Goal: Check status: Check status

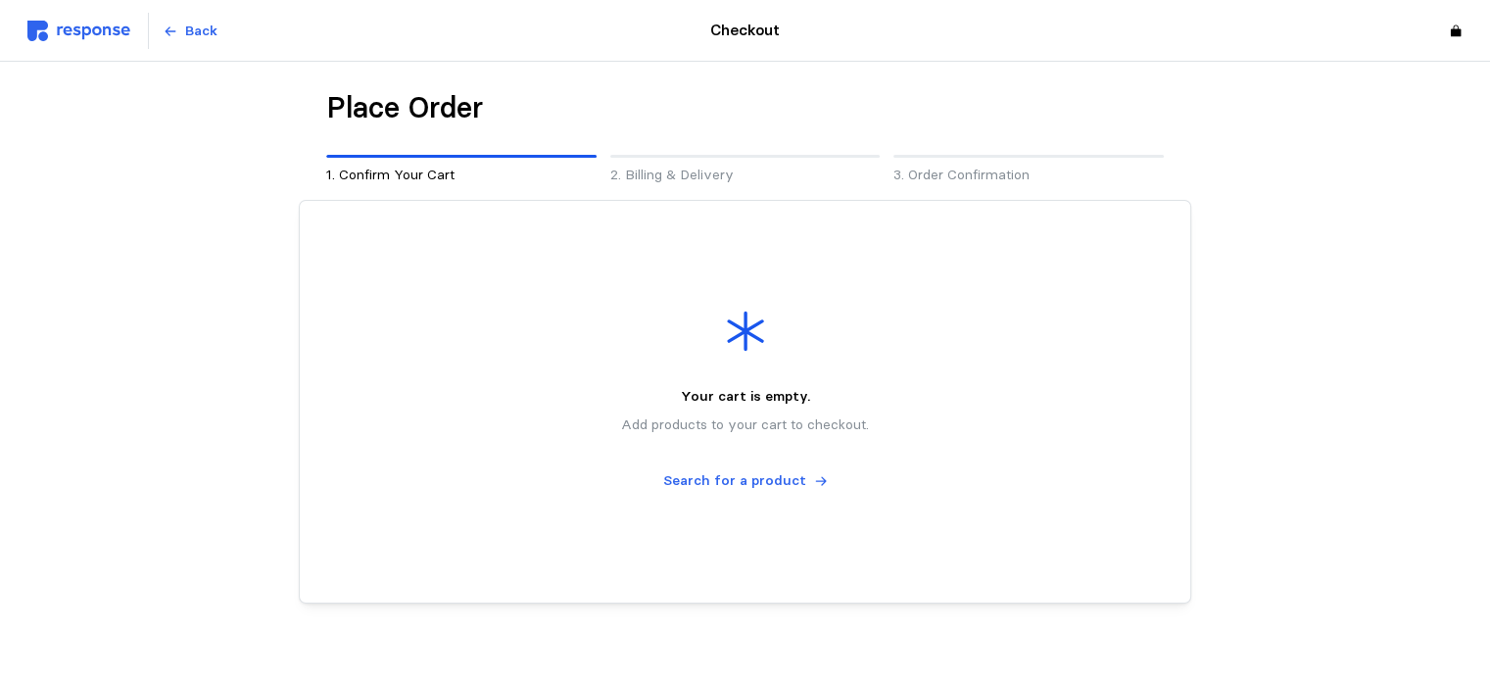
click at [102, 31] on img at bounding box center [78, 31] width 103 height 21
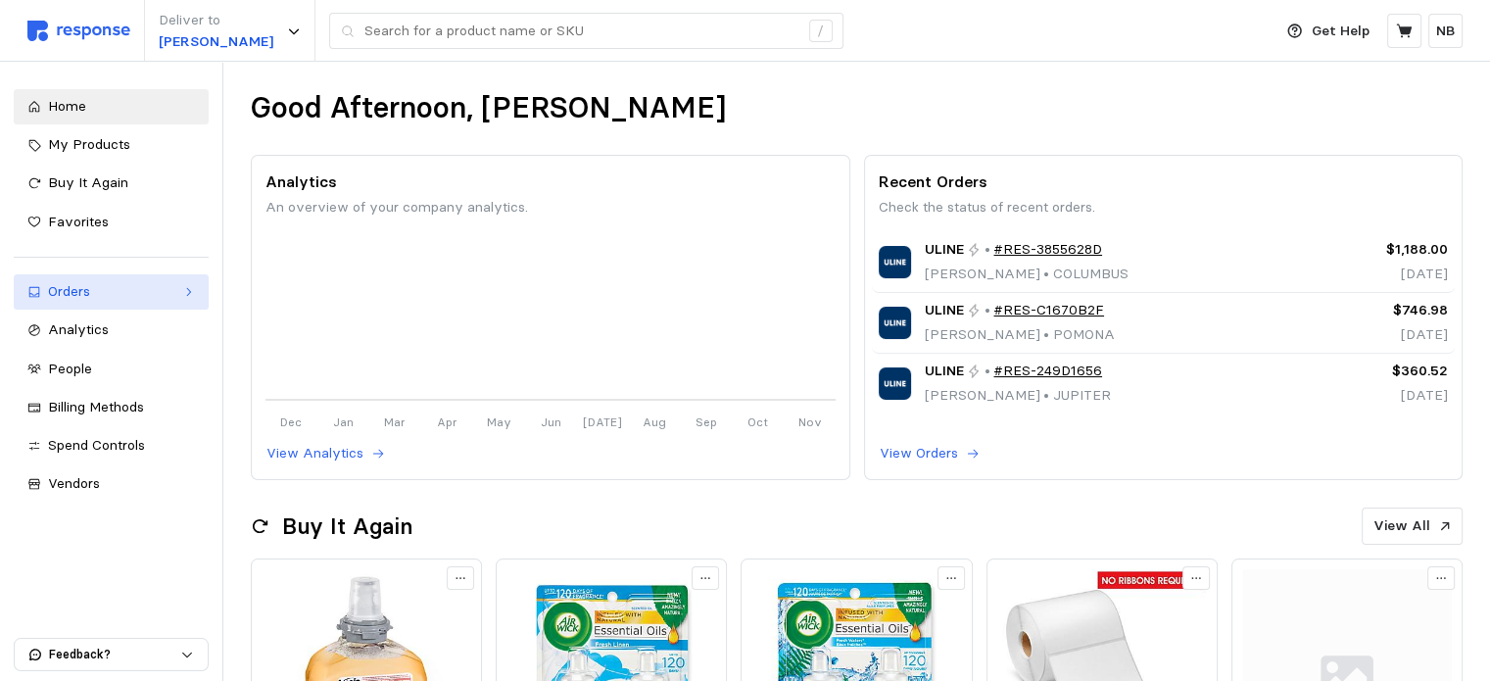
click at [118, 291] on div "Orders" at bounding box center [111, 292] width 126 height 22
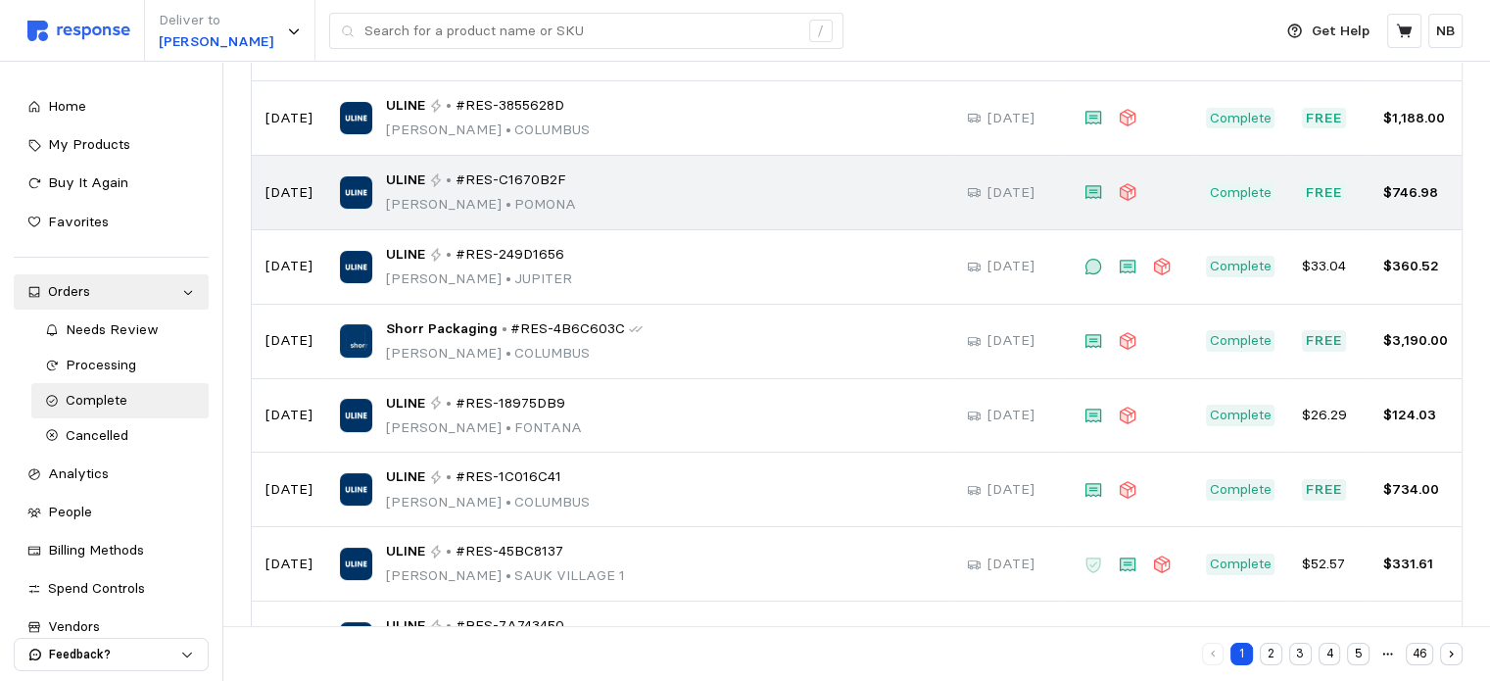
scroll to position [294, 0]
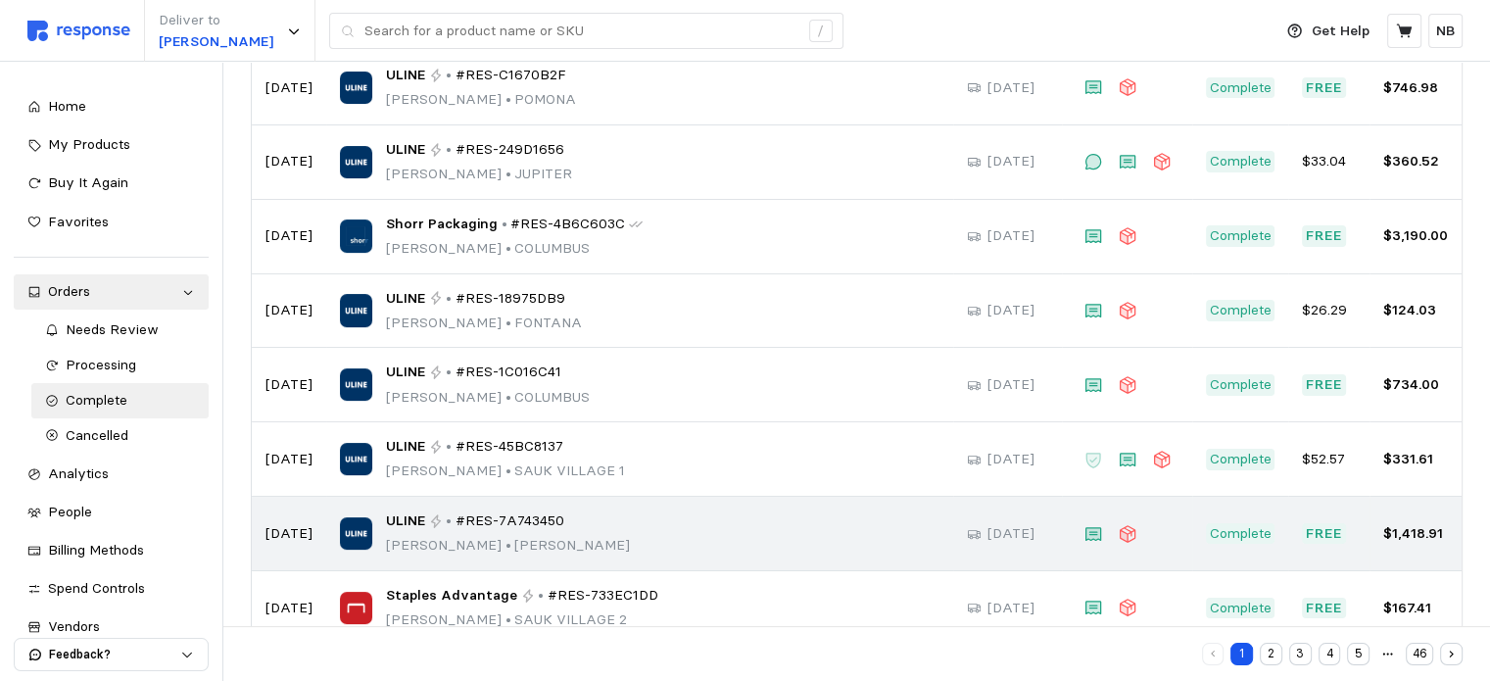
click at [377, 537] on div "ULINE • #RES-7A743450 Nathan Banner • ZACHA" at bounding box center [640, 533] width 600 height 46
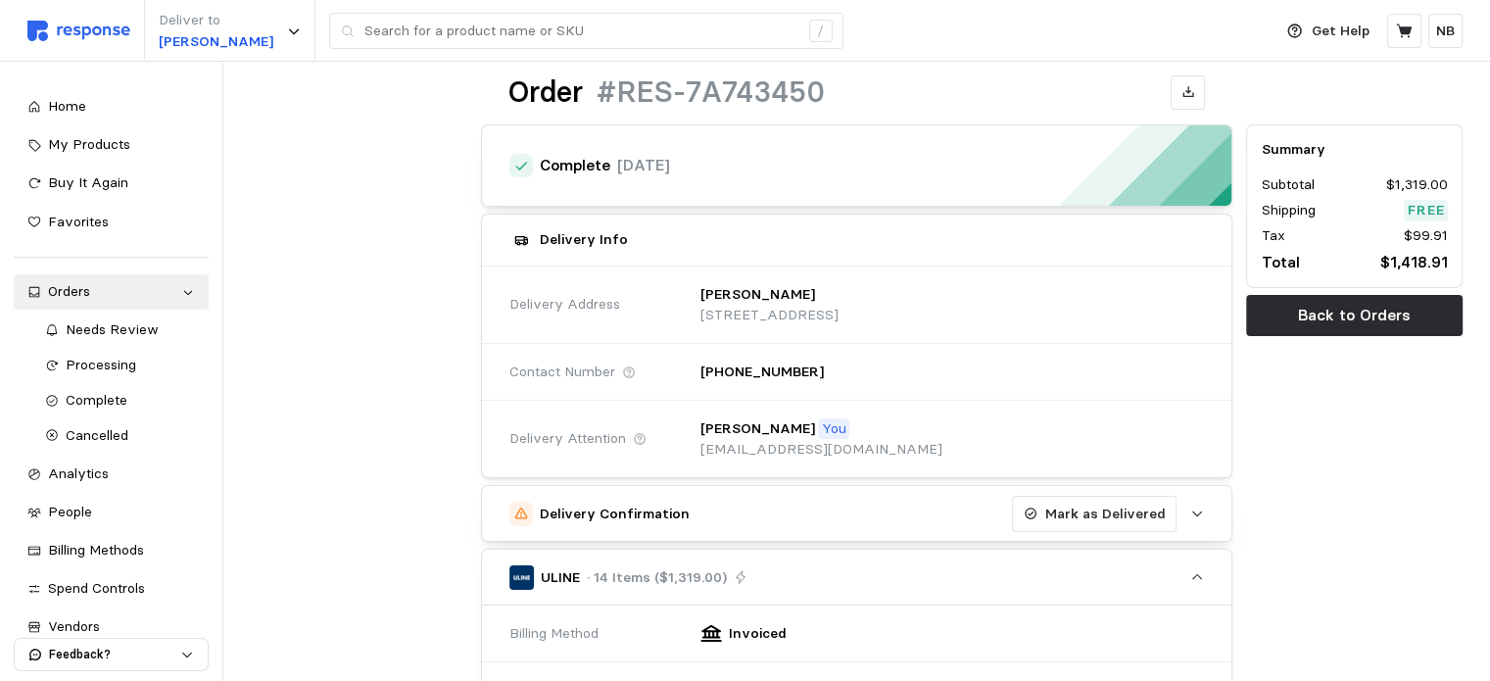
scroll to position [98, 0]
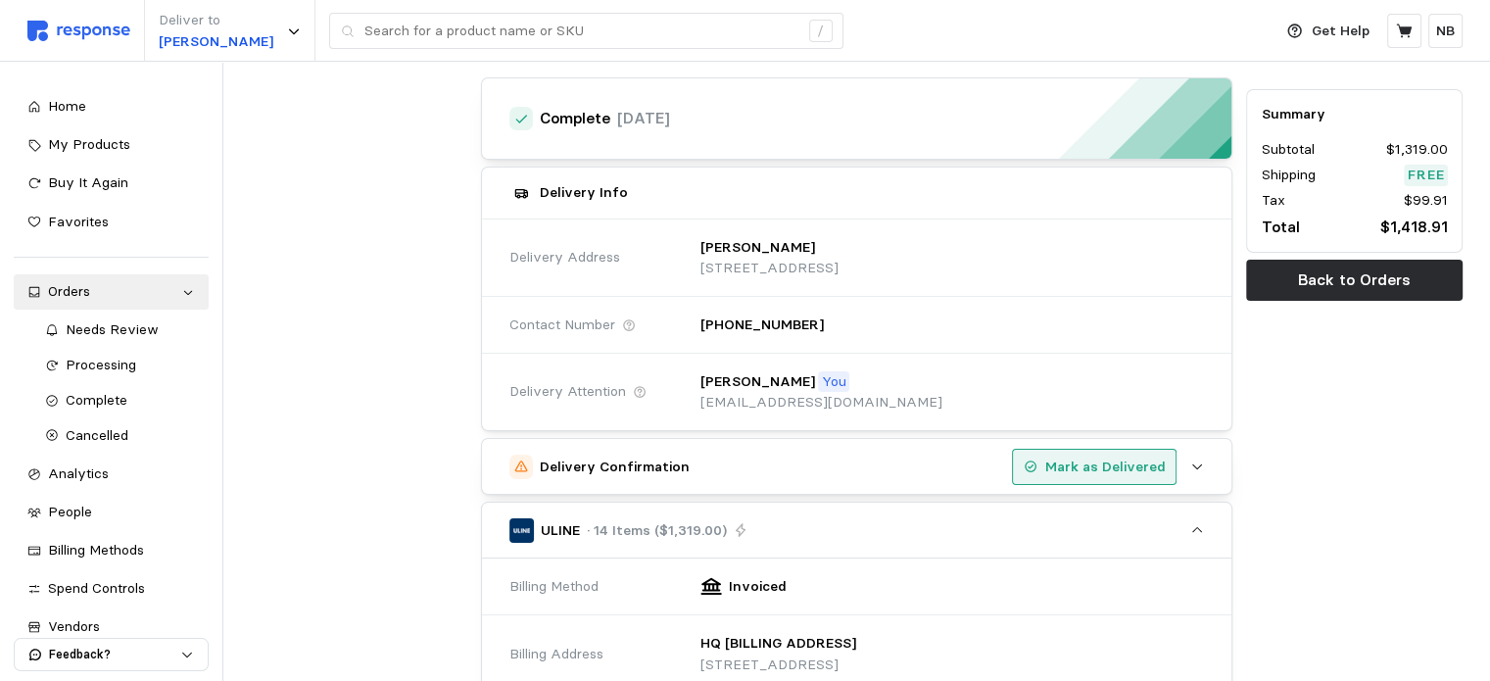
click at [1071, 464] on p "Mark as Delivered" at bounding box center [1105, 468] width 120 height 22
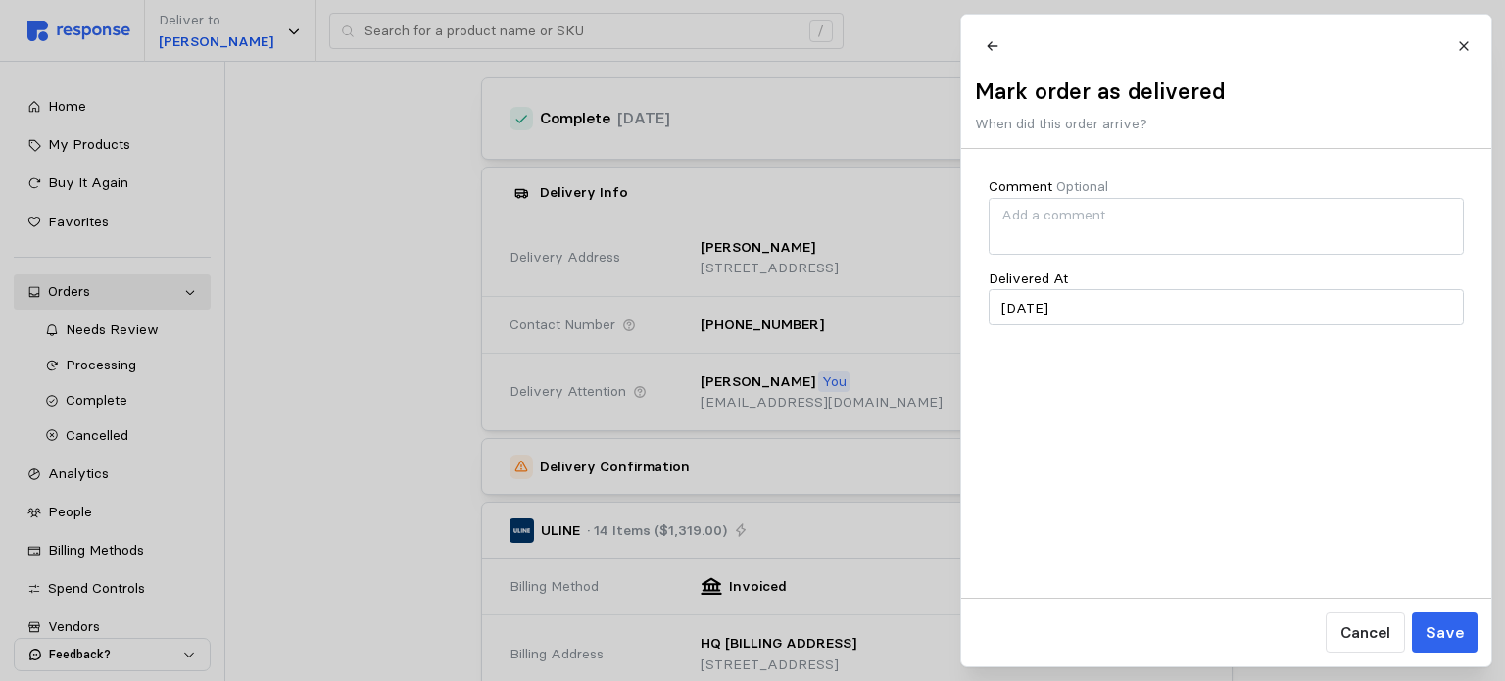
click at [858, 450] on div at bounding box center [752, 340] width 1505 height 681
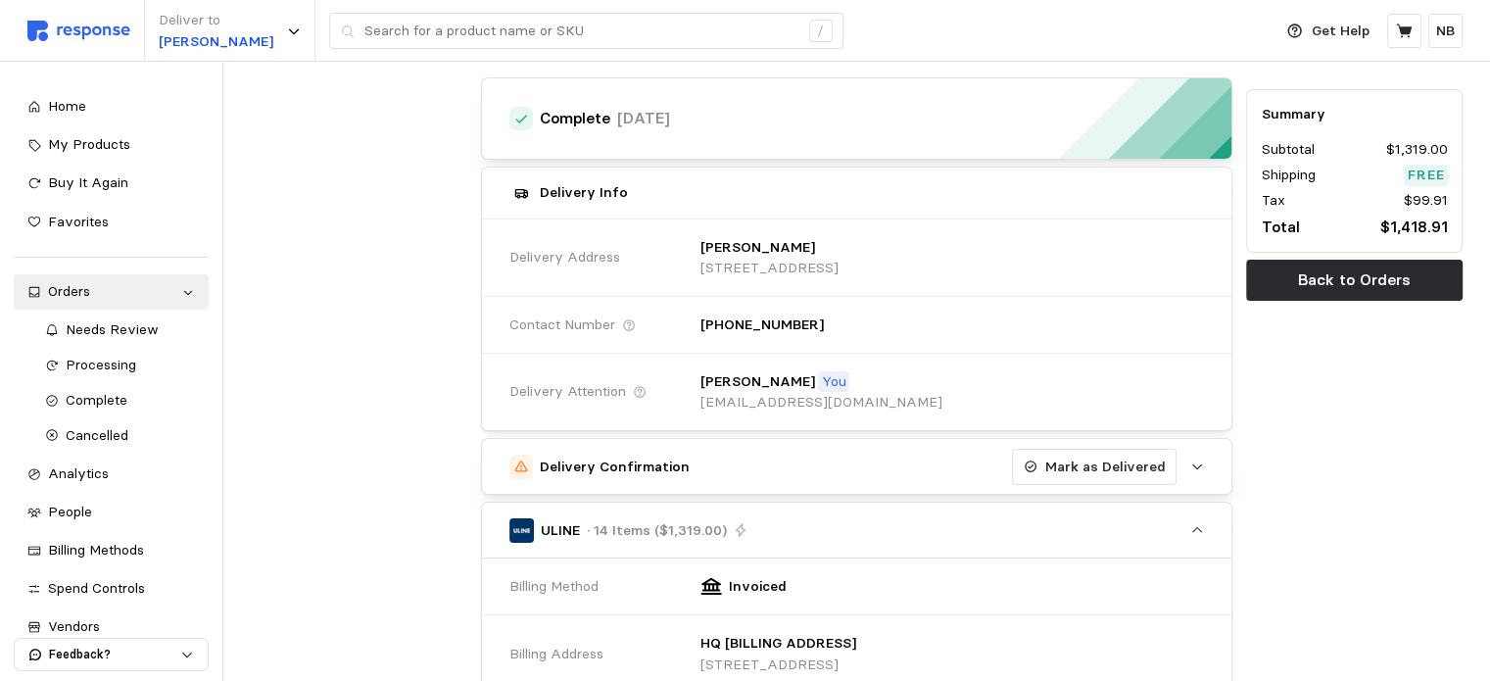
click at [601, 470] on h5 "Delivery Confirmation" at bounding box center [615, 467] width 150 height 21
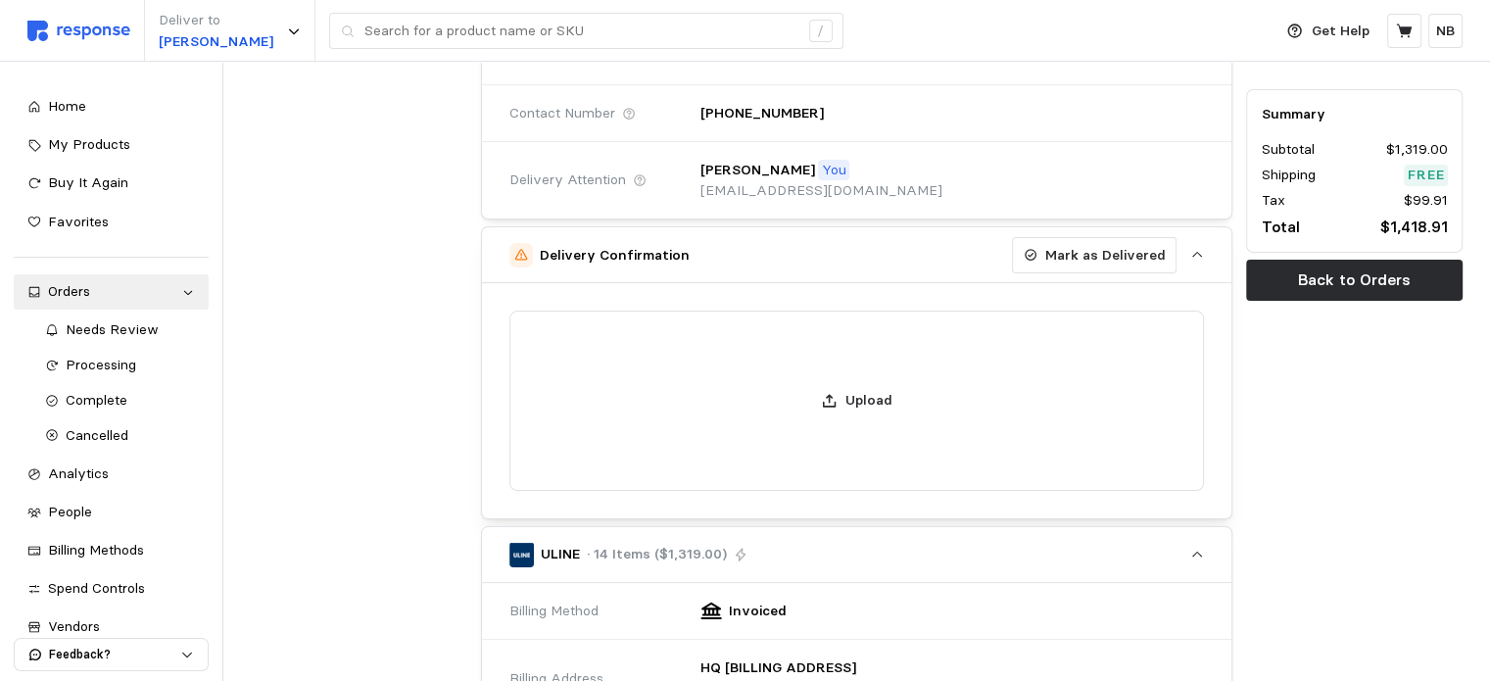
scroll to position [392, 0]
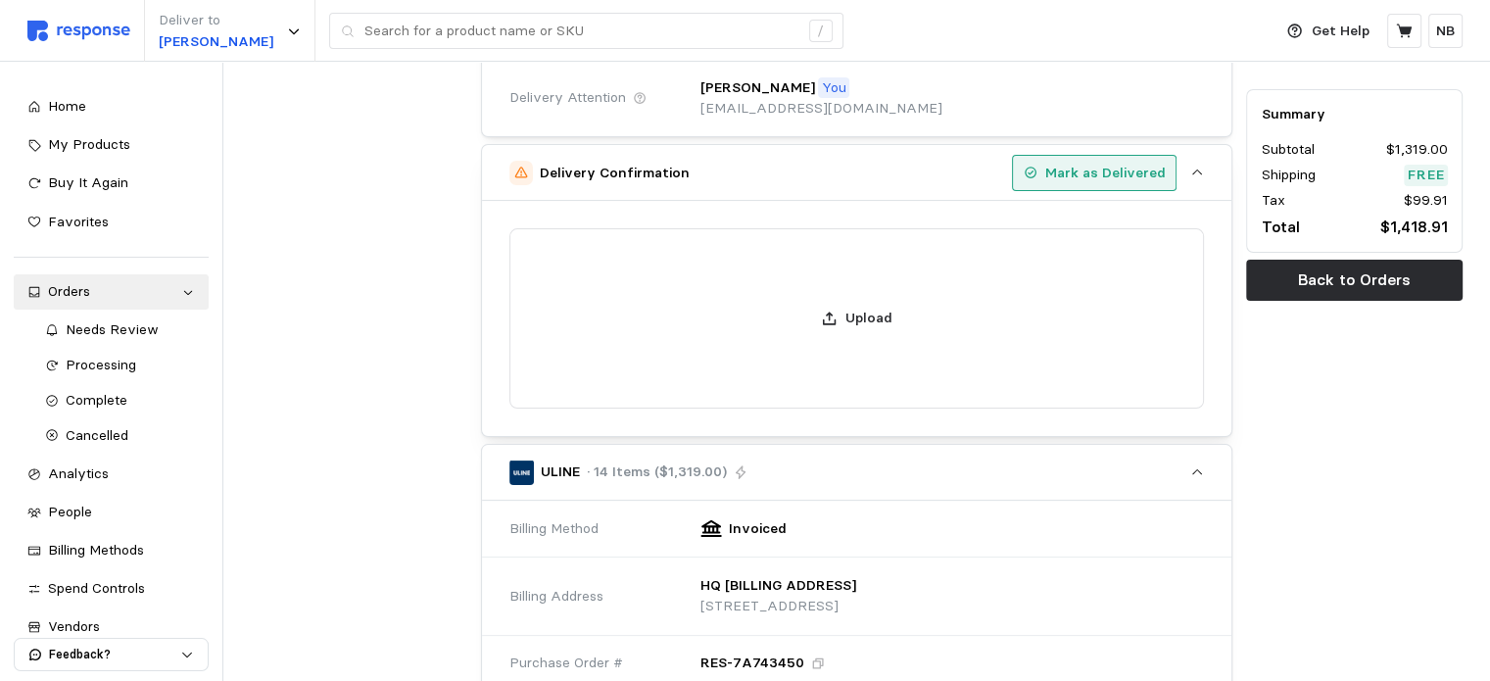
click at [1039, 182] on button "Mark as Delivered" at bounding box center [1094, 173] width 165 height 37
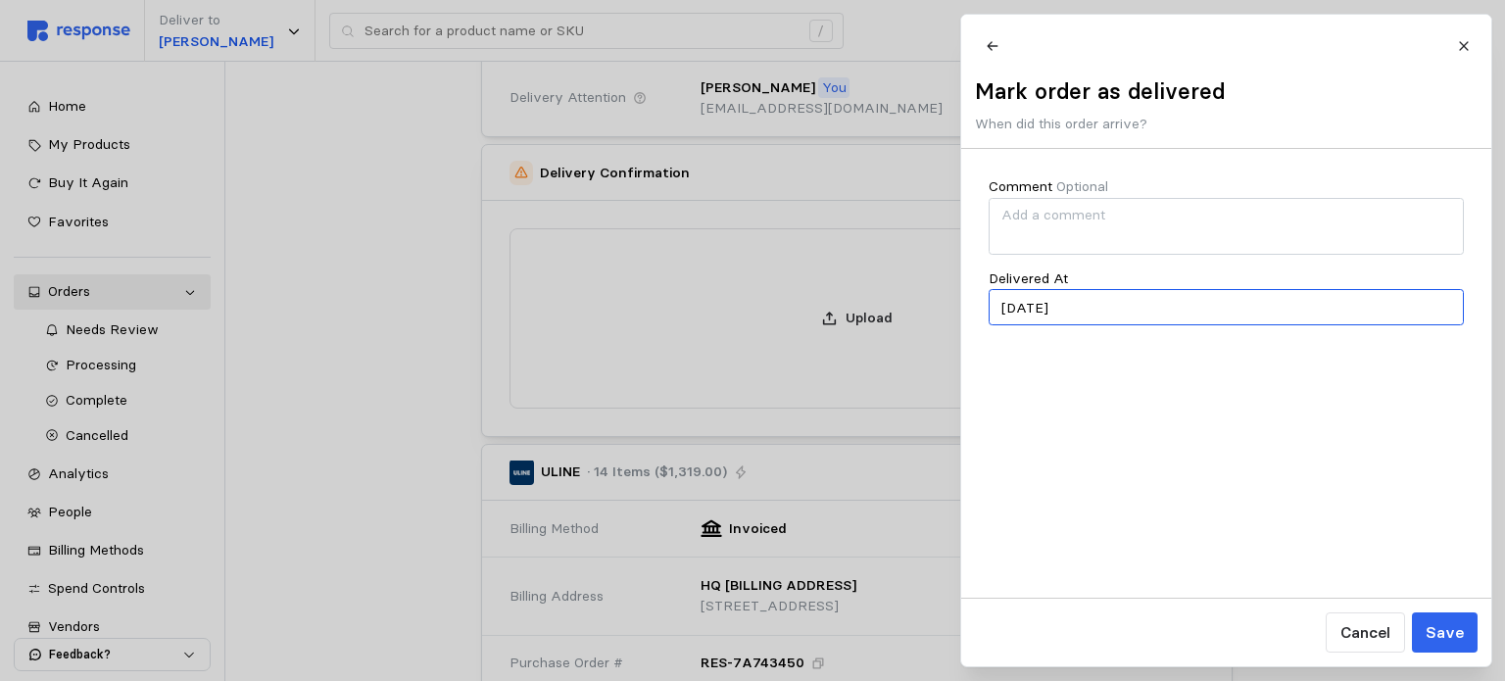
click at [1073, 325] on input "08/12/2025" at bounding box center [1225, 307] width 475 height 36
click at [1021, 514] on button "11" at bounding box center [1021, 515] width 36 height 36
type input "08/11/2025"
click at [1437, 643] on p "Save" at bounding box center [1443, 632] width 38 height 24
click at [1447, 630] on p "Save" at bounding box center [1443, 632] width 38 height 24
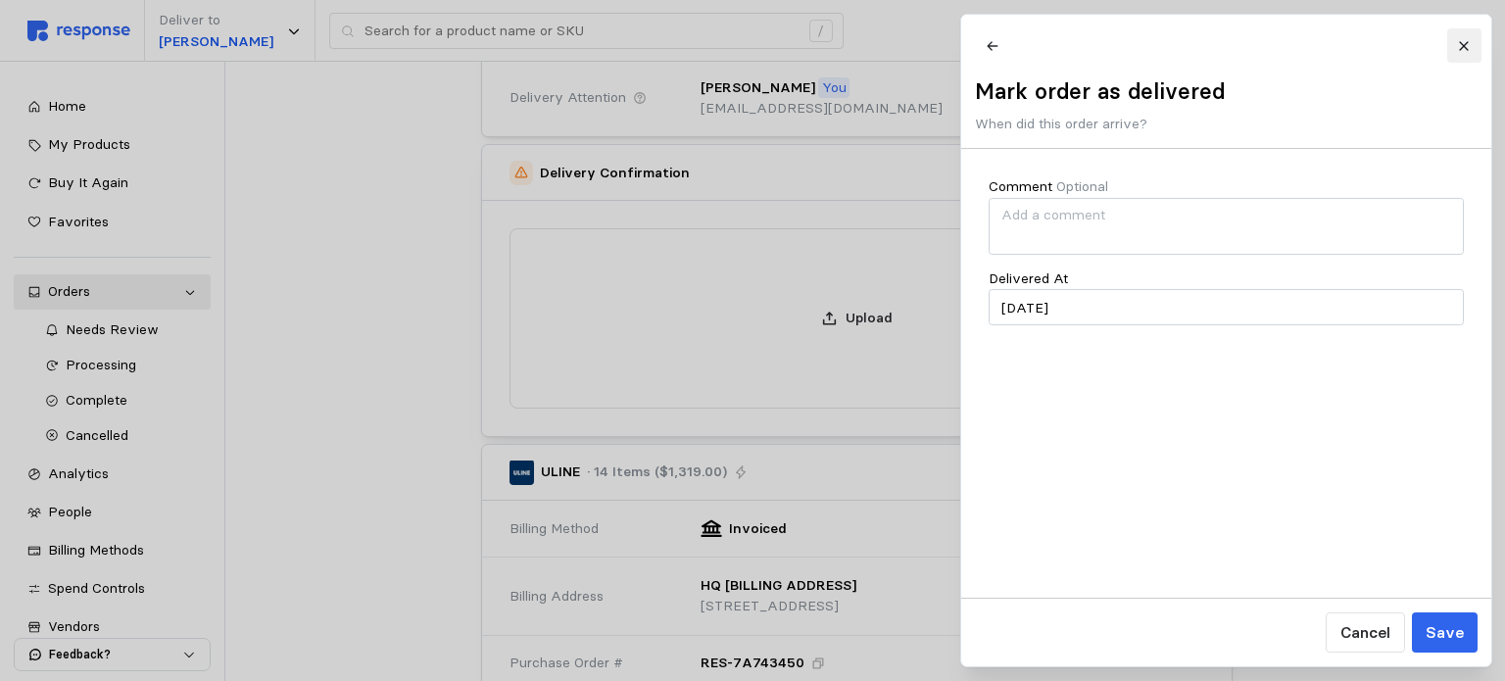
click at [1459, 37] on button at bounding box center [1463, 45] width 34 height 34
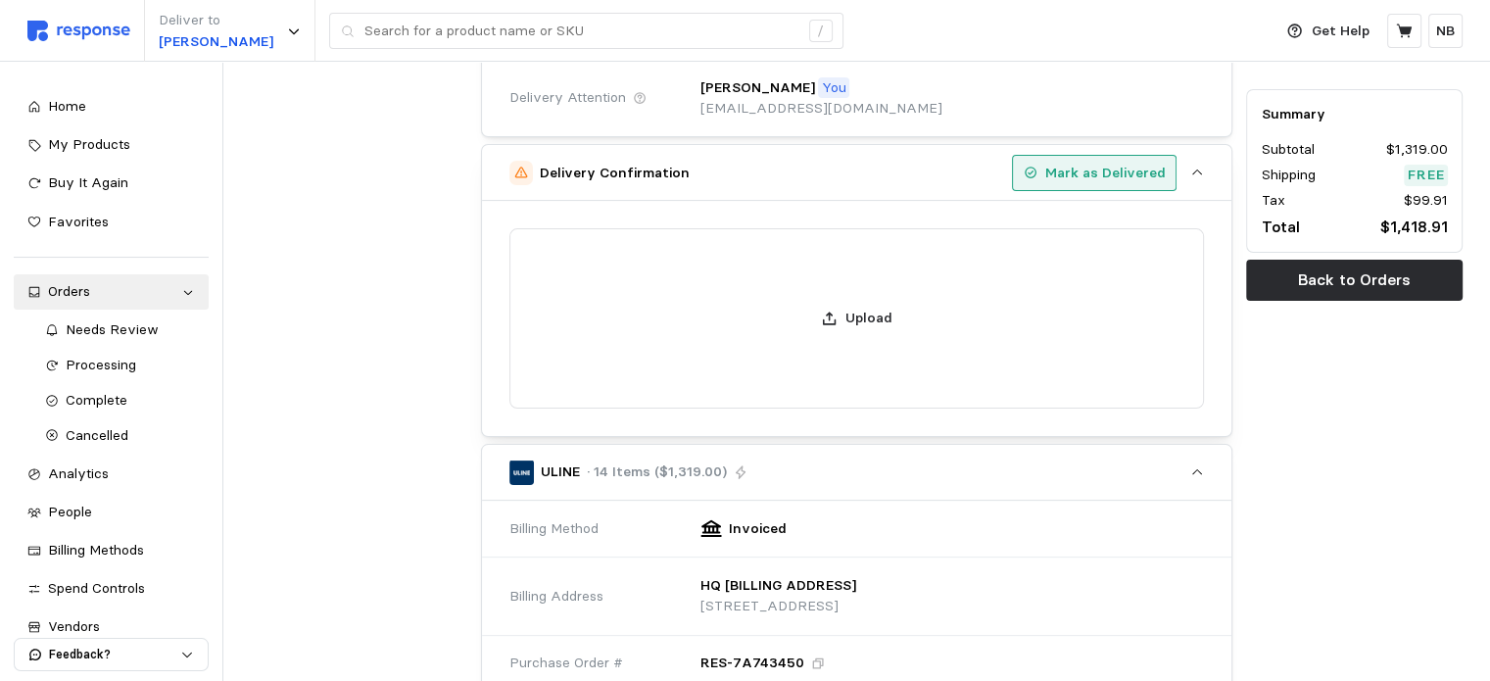
click at [1136, 169] on p "Mark as Delivered" at bounding box center [1105, 174] width 120 height 22
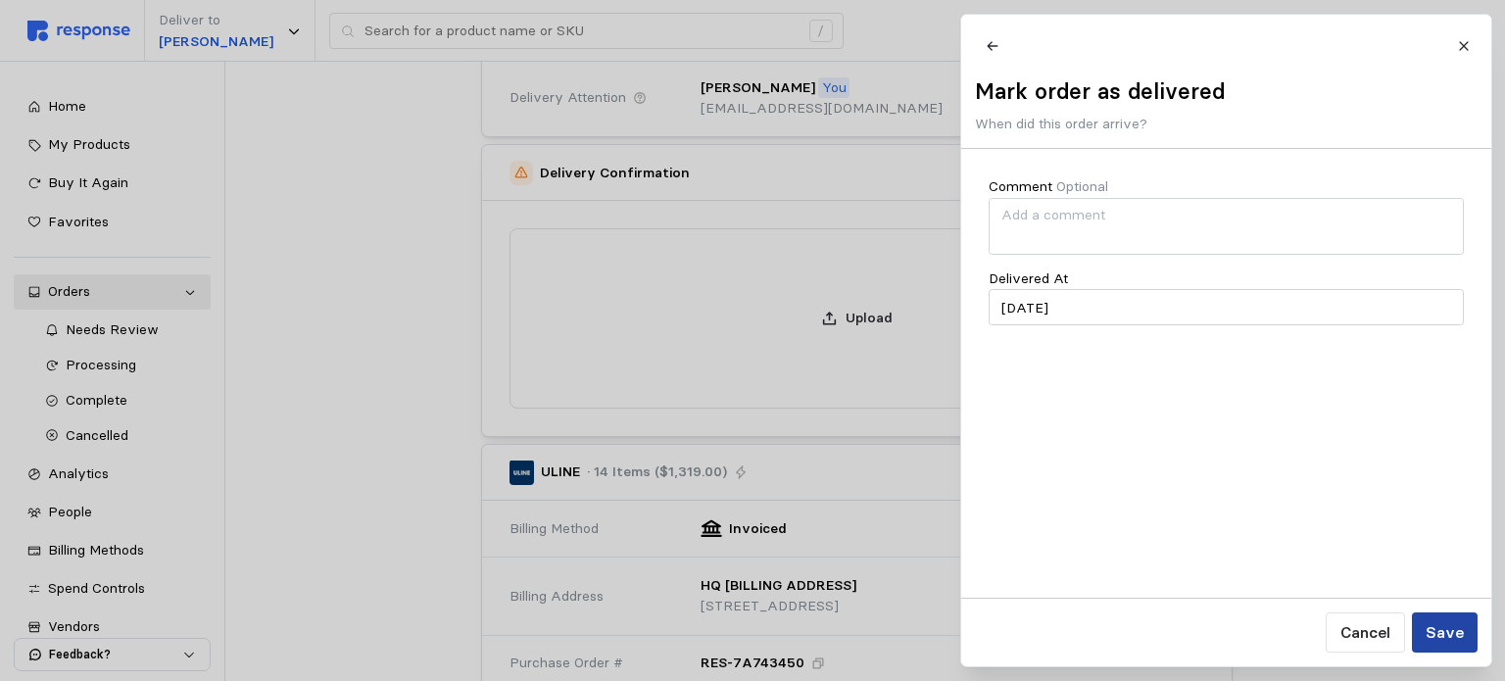
click at [1447, 640] on p "Save" at bounding box center [1443, 632] width 38 height 24
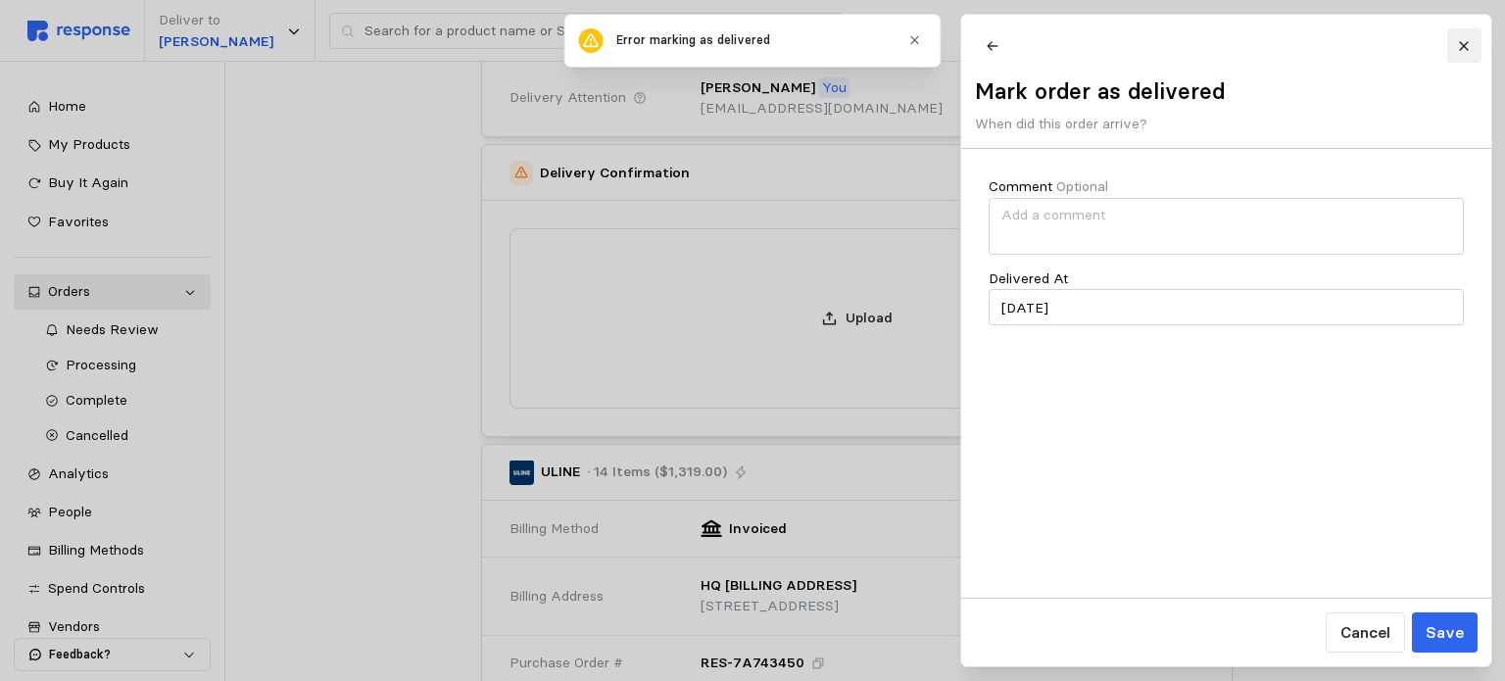
drag, startPoint x: 1485, startPoint y: 49, endPoint x: 1469, endPoint y: 50, distance: 15.7
click at [1477, 50] on header "Mark order as delivered When did this order arrive?" at bounding box center [1226, 82] width 530 height 134
click at [1469, 50] on button at bounding box center [1463, 45] width 34 height 34
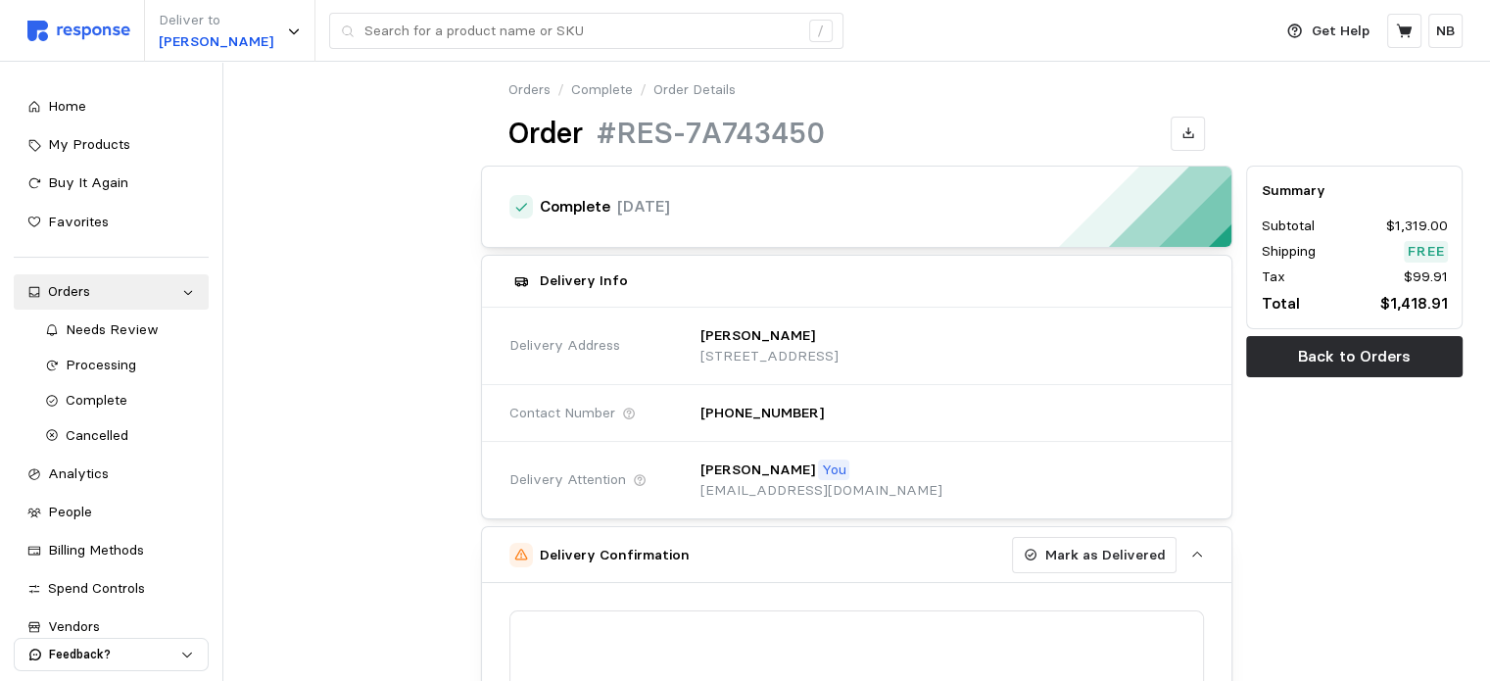
scroll to position [0, 0]
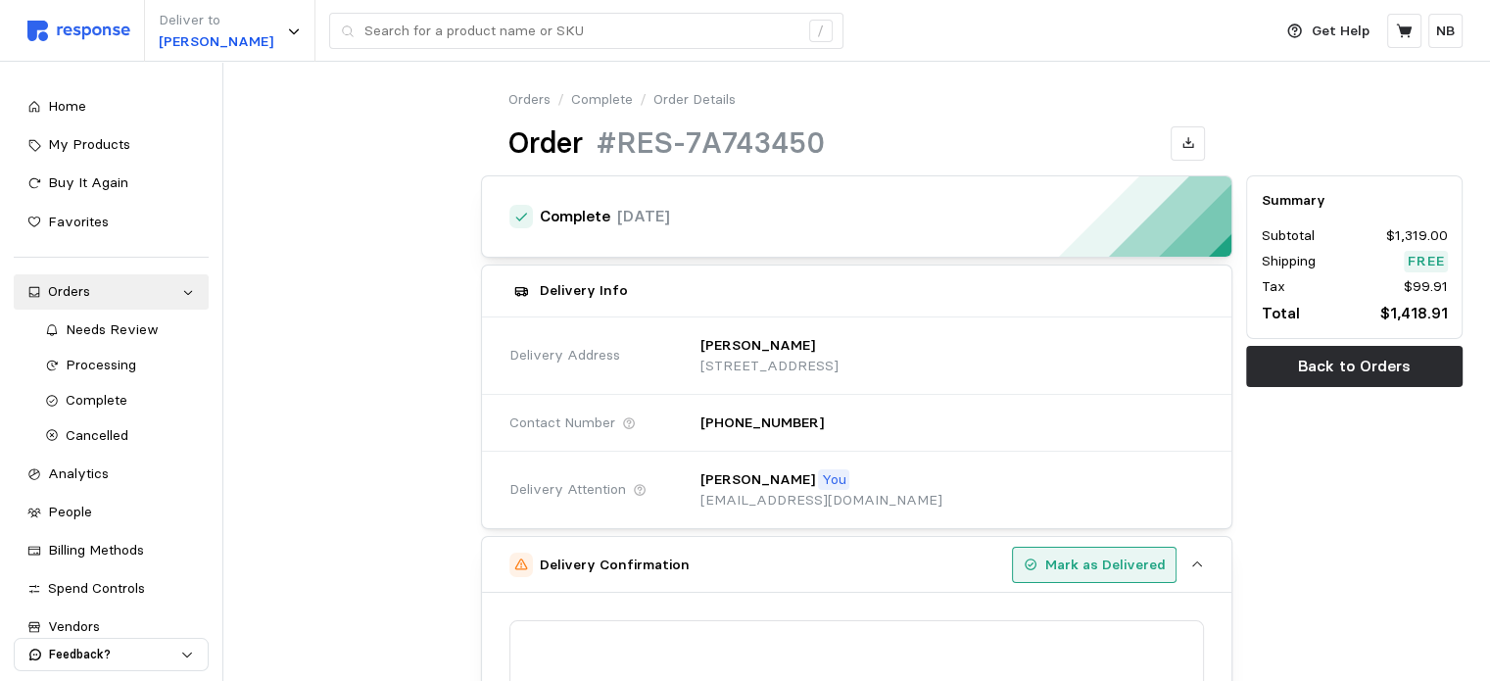
click at [1093, 554] on p "Mark as Delivered" at bounding box center [1105, 565] width 120 height 22
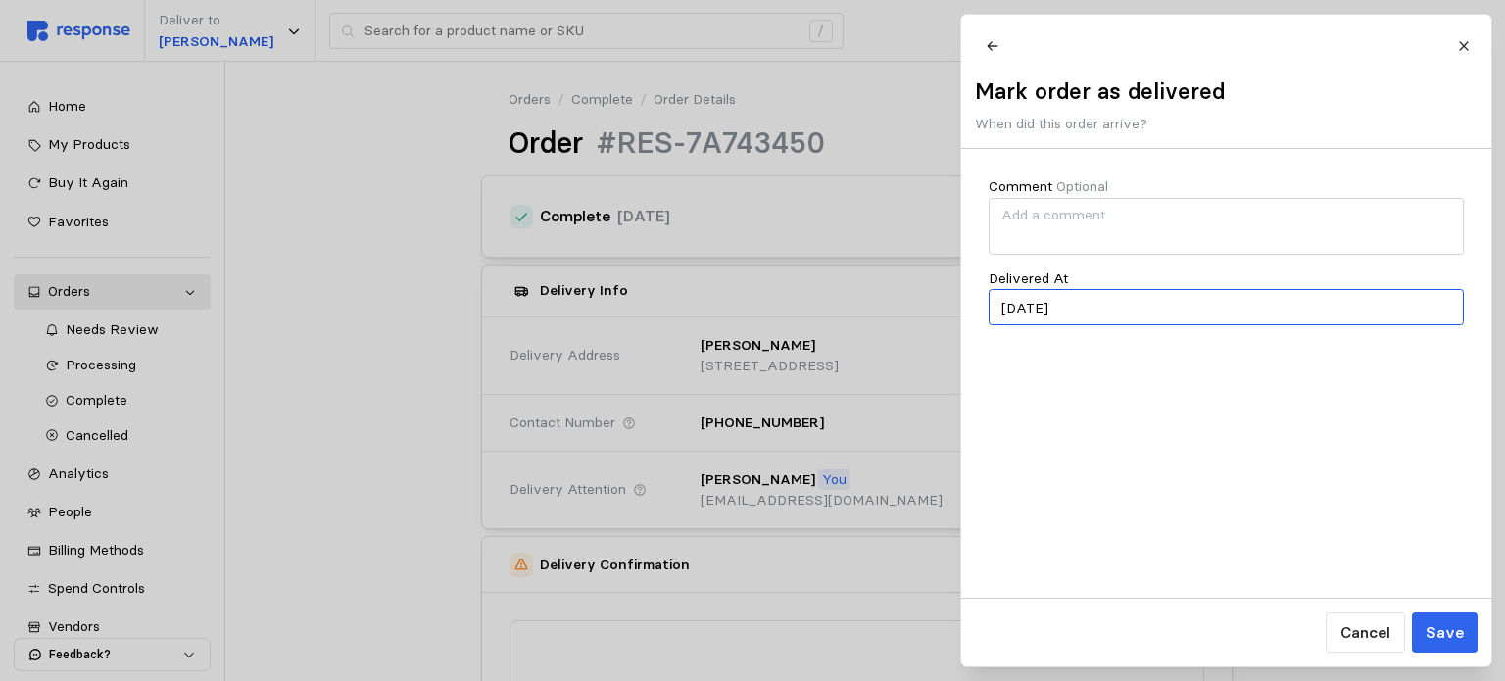
click at [1084, 324] on input "08/11/2025" at bounding box center [1225, 307] width 475 height 36
click at [1023, 504] on button "11" at bounding box center [1021, 515] width 36 height 36
click at [1466, 631] on button "Save" at bounding box center [1444, 632] width 66 height 40
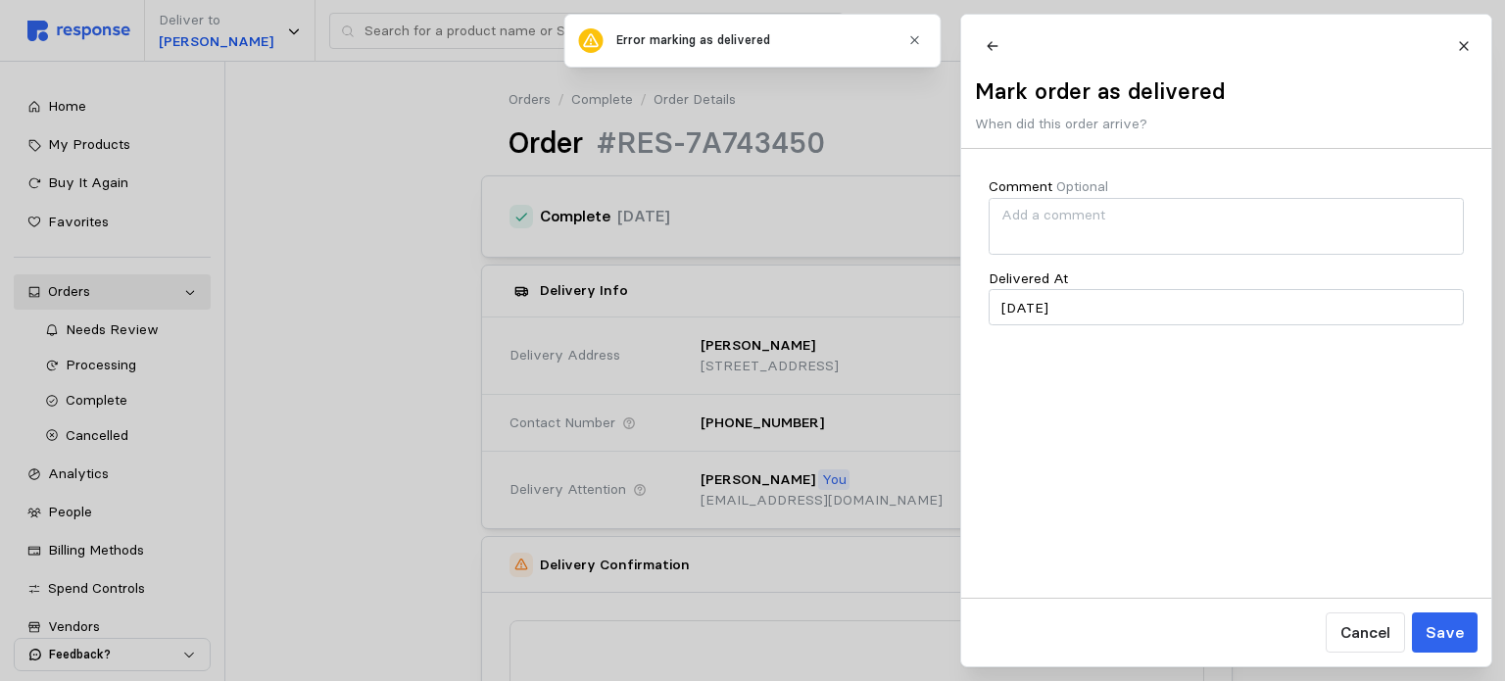
click at [912, 45] on icon "button" at bounding box center [914, 40] width 14 height 14
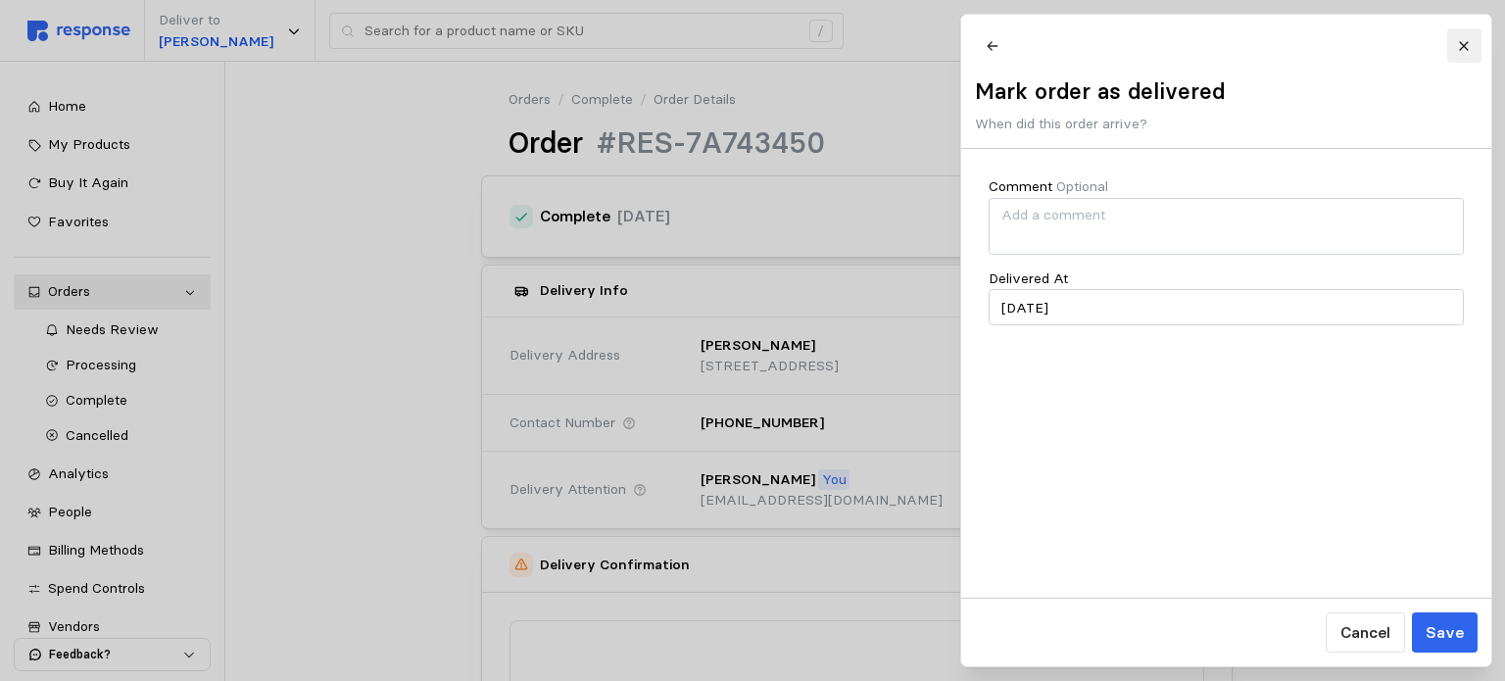
click at [1471, 48] on button at bounding box center [1463, 45] width 34 height 34
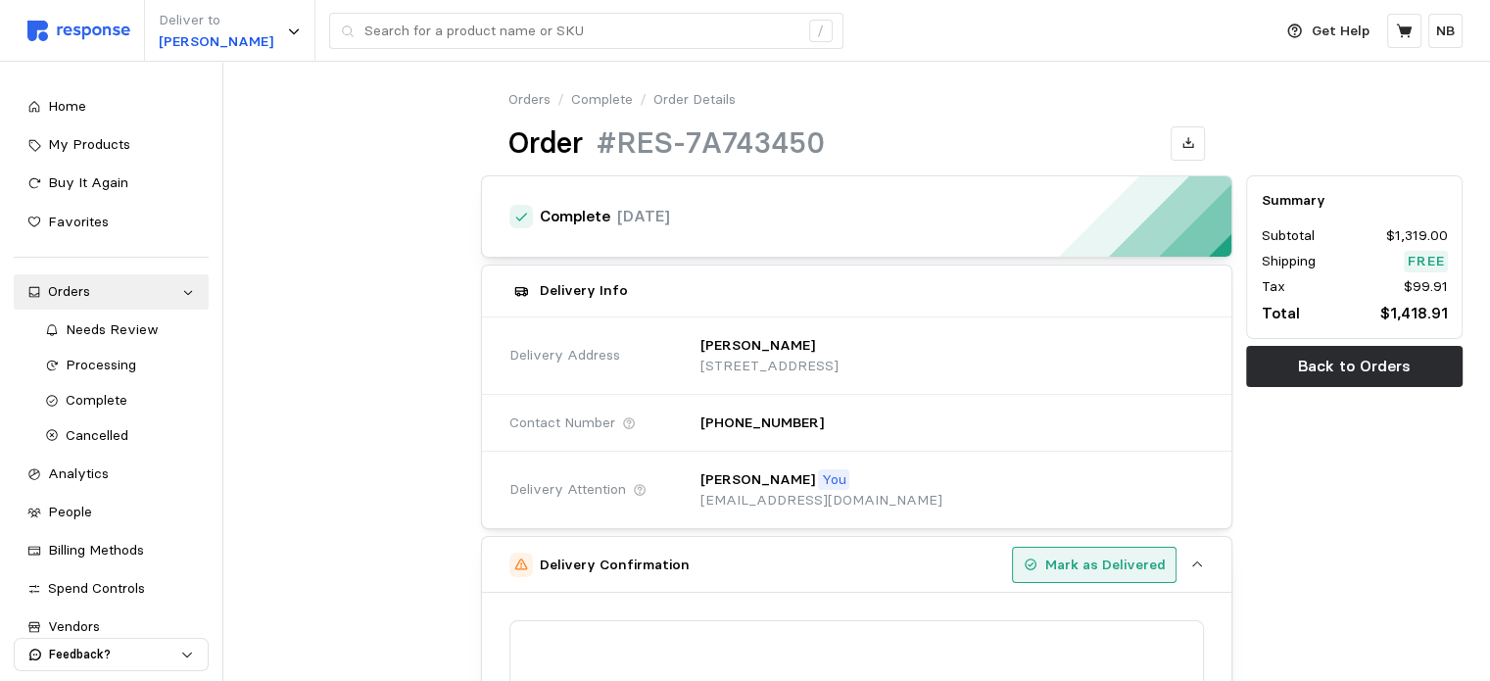
click at [1070, 571] on p "Mark as Delivered" at bounding box center [1105, 565] width 120 height 22
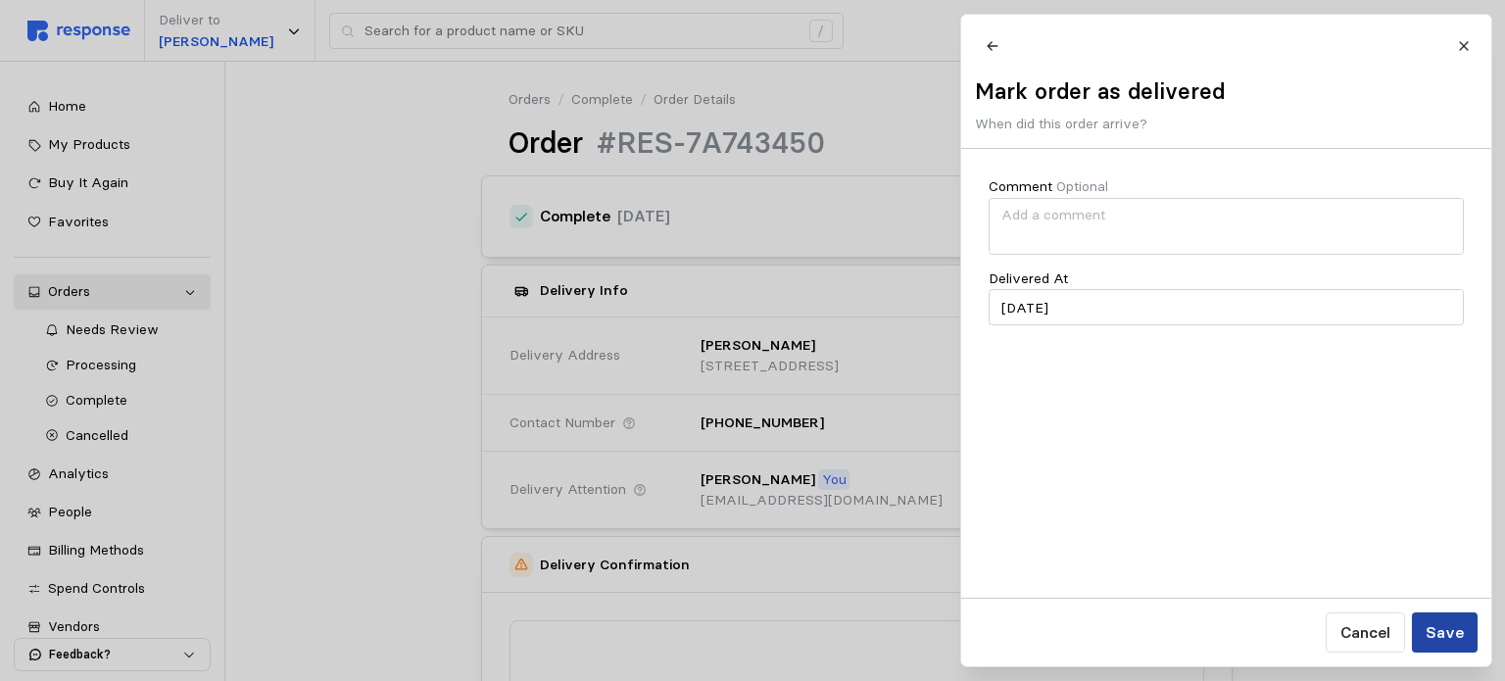
click at [1444, 634] on p "Save" at bounding box center [1443, 632] width 38 height 24
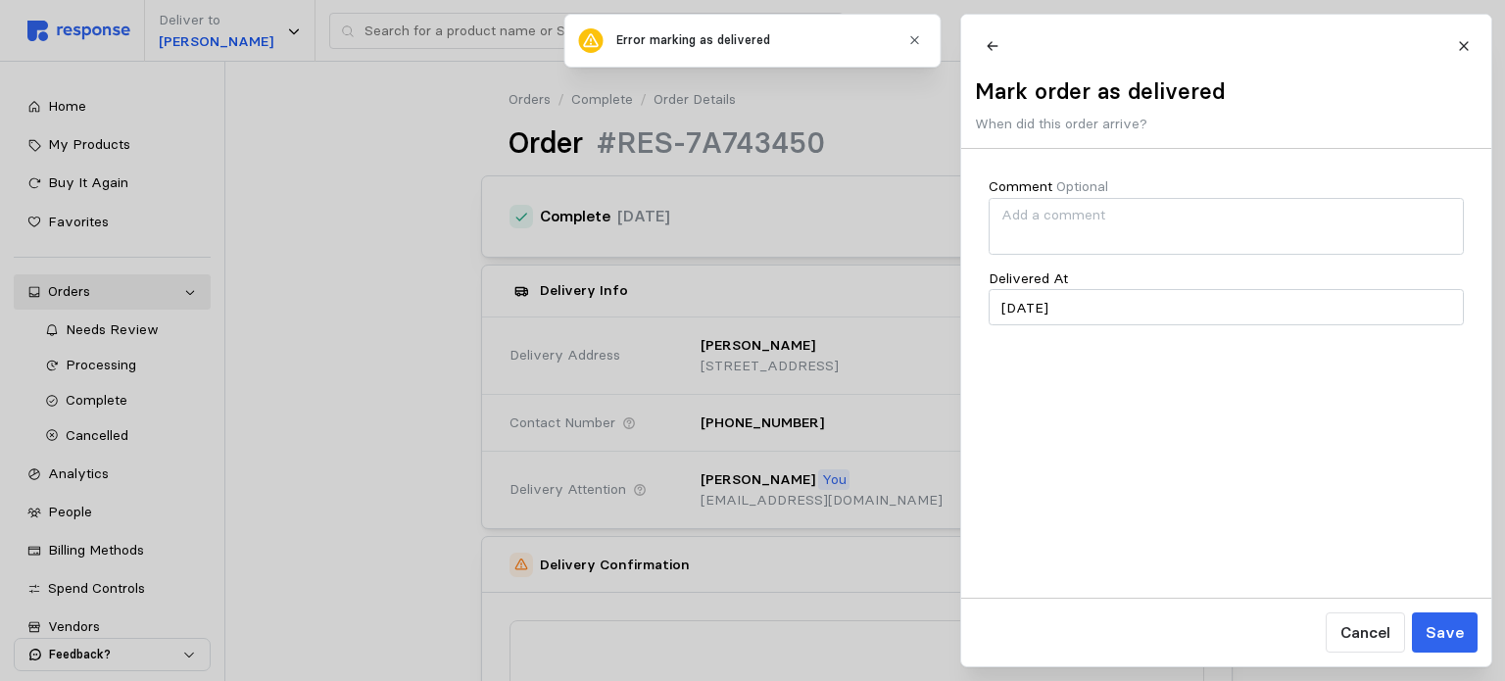
click at [709, 408] on div at bounding box center [752, 340] width 1505 height 681
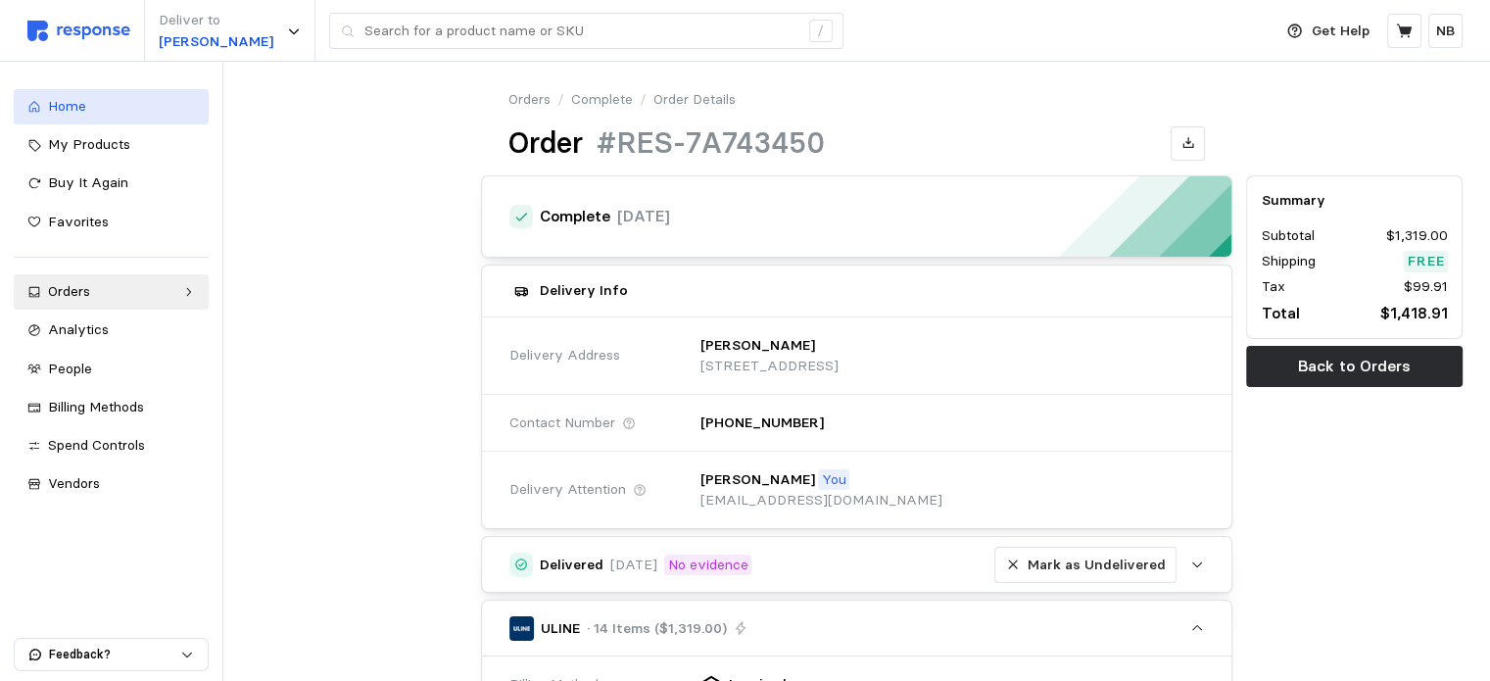
click at [124, 102] on div "Home" at bounding box center [121, 107] width 147 height 22
